Goal: Transaction & Acquisition: Purchase product/service

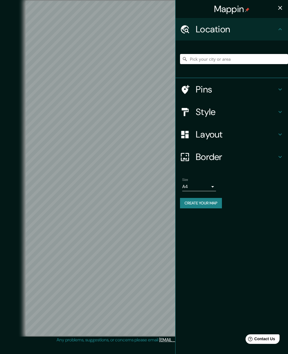
click at [276, 9] on button "button" at bounding box center [280, 7] width 11 height 11
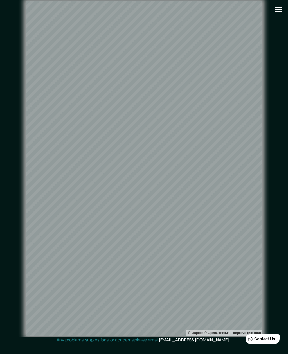
click at [279, 14] on button "button" at bounding box center [279, 9] width 14 height 14
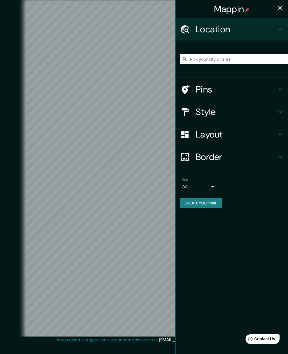
click at [260, 132] on h4 "Layout" at bounding box center [236, 134] width 81 height 11
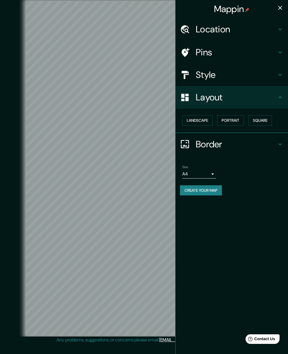
click at [200, 118] on button "Landscape" at bounding box center [197, 120] width 30 height 10
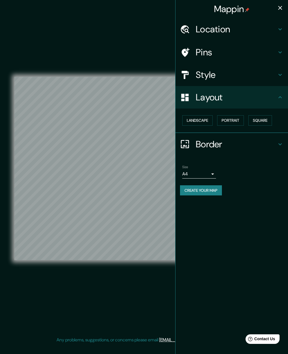
click at [233, 119] on button "Portrait" at bounding box center [230, 120] width 27 height 10
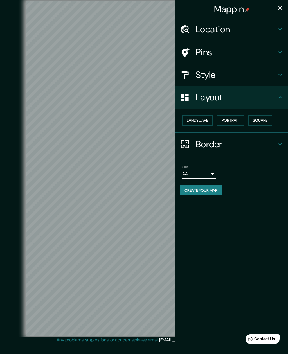
click at [263, 121] on button "Square" at bounding box center [261, 120] width 24 height 10
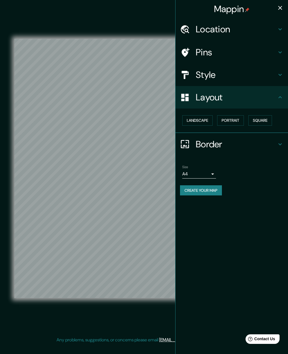
click at [151, 22] on div "© Mapbox © OpenStreetMap Improve this map" at bounding box center [144, 168] width 260 height 319
click at [279, 8] on icon "button" at bounding box center [280, 8] width 7 height 7
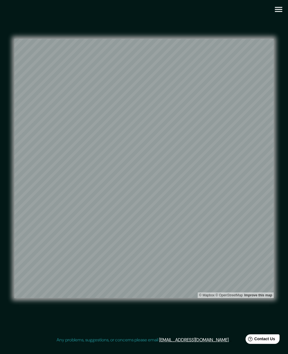
click at [279, 9] on icon "button" at bounding box center [279, 10] width 10 height 10
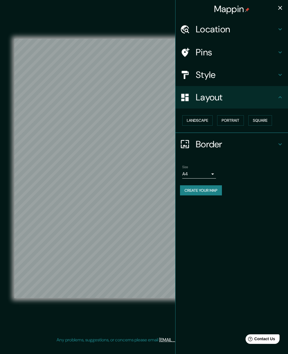
click at [273, 74] on h4 "Style" at bounding box center [236, 74] width 81 height 11
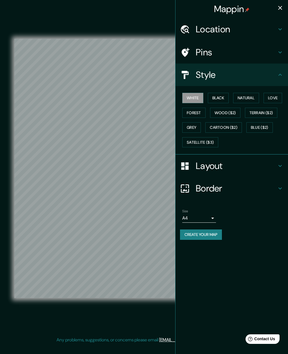
click at [223, 101] on button "Black" at bounding box center [218, 98] width 21 height 10
click at [196, 101] on button "White" at bounding box center [192, 98] width 21 height 10
click at [242, 98] on button "Natural" at bounding box center [246, 98] width 26 height 10
click at [272, 98] on button "Love" at bounding box center [273, 98] width 19 height 10
click at [257, 98] on button "Natural" at bounding box center [246, 98] width 26 height 10
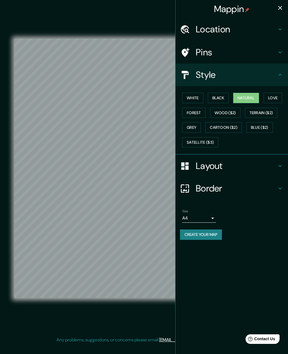
click at [196, 114] on button "Forest" at bounding box center [193, 113] width 23 height 10
click at [270, 97] on button "Love" at bounding box center [273, 98] width 19 height 10
click at [250, 98] on button "Natural" at bounding box center [246, 98] width 26 height 10
click at [144, 25] on div "© Mapbox © OpenStreetMap Improve this map" at bounding box center [144, 168] width 260 height 319
click at [287, 4] on div "Mappin" at bounding box center [232, 9] width 113 height 18
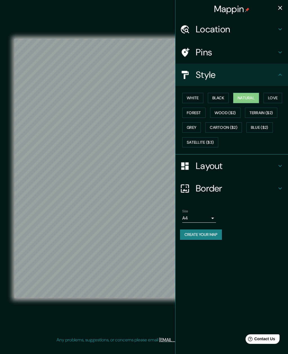
click at [209, 234] on button "Create your map" at bounding box center [201, 235] width 42 height 10
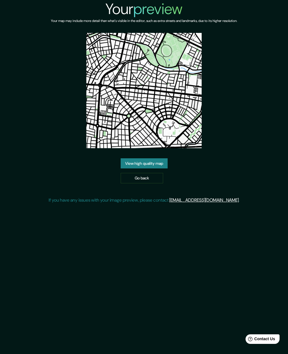
click at [153, 167] on link "View high quality map" at bounding box center [144, 163] width 47 height 10
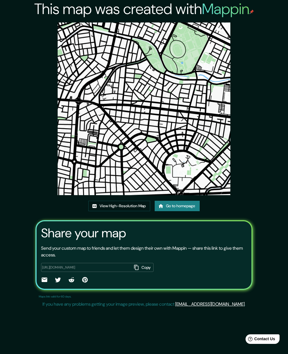
click at [128, 205] on link "View High-Resolution Map" at bounding box center [119, 206] width 62 height 10
